Goal: Task Accomplishment & Management: Use online tool/utility

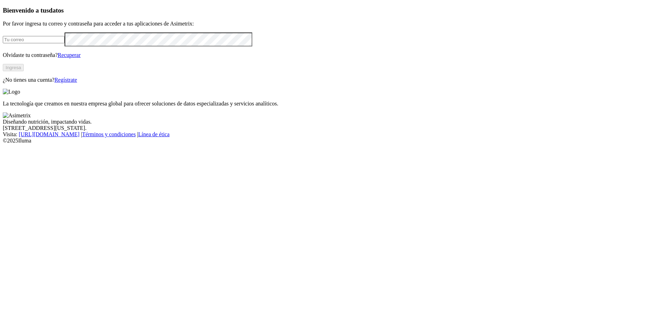
type input "[EMAIL_ADDRESS][DOMAIN_NAME]"
click at [24, 71] on button "Ingresa" at bounding box center [13, 67] width 21 height 7
